Goal: Transaction & Acquisition: Obtain resource

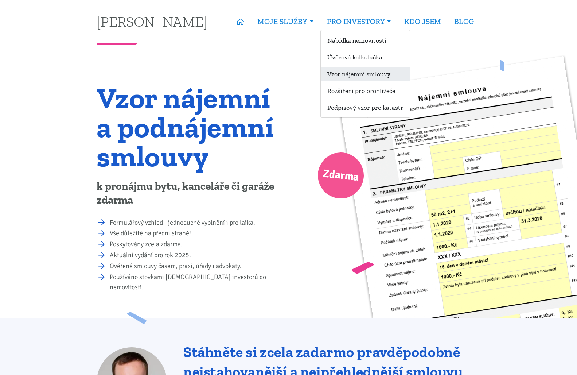
click at [349, 74] on link "Vzor nájemní smlouvy" at bounding box center [365, 73] width 89 height 13
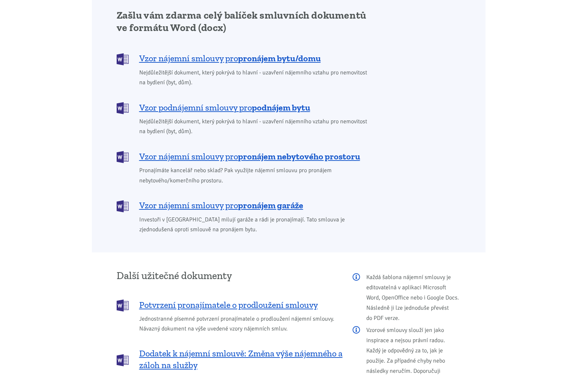
scroll to position [595, 0]
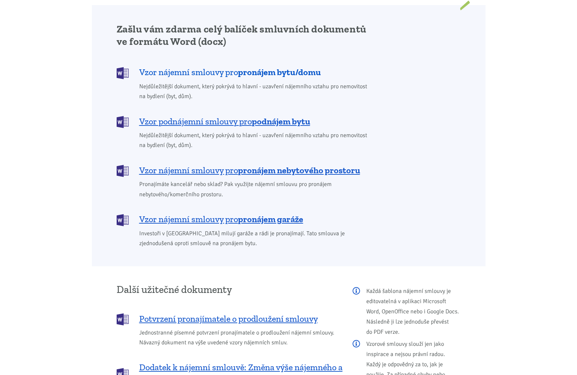
click at [300, 67] on b "pronájem bytu/domu" at bounding box center [279, 72] width 83 height 11
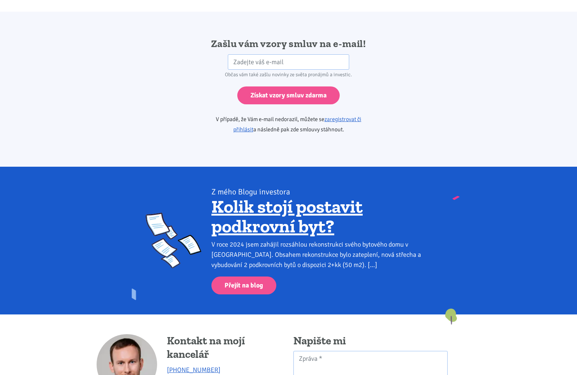
scroll to position [1217, 0]
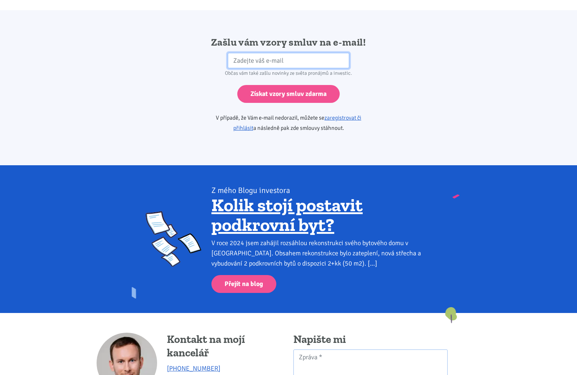
click at [298, 53] on input "email" at bounding box center [288, 61] width 121 height 16
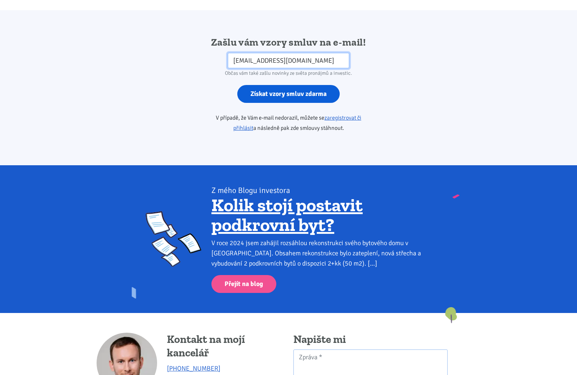
type input "[EMAIL_ADDRESS][DOMAIN_NAME]"
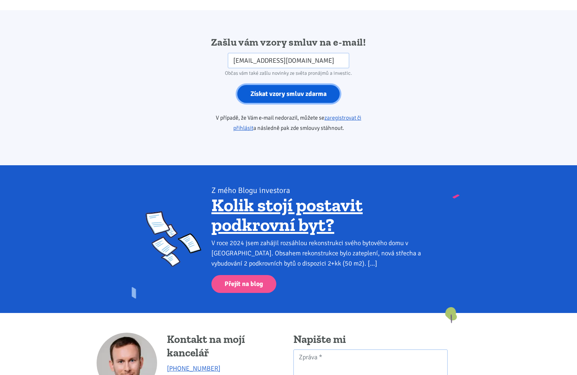
click at [317, 85] on input "Získat vzory smluv zdarma" at bounding box center [288, 94] width 102 height 18
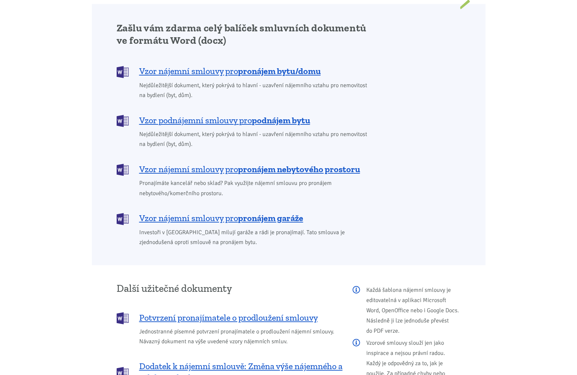
scroll to position [595, 0]
